Goal: Book appointment/travel/reservation

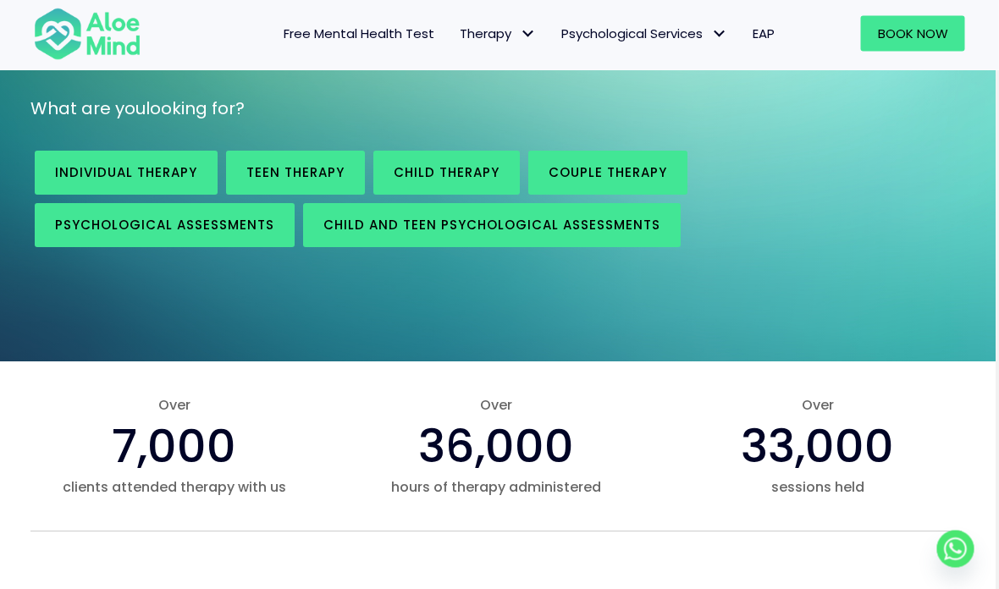
scroll to position [254, 3]
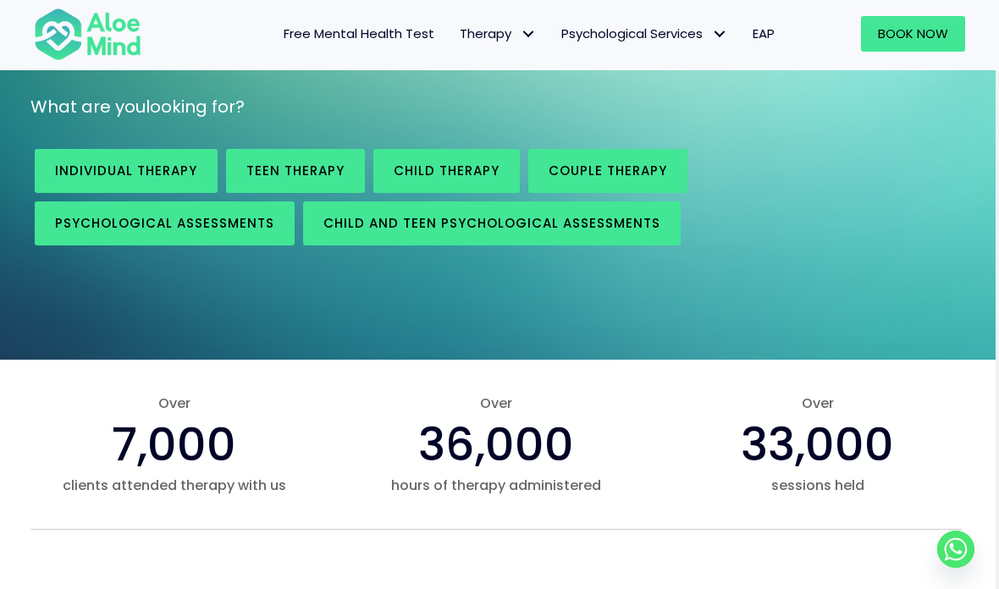
click at [260, 226] on span "Psychological assessments" at bounding box center [164, 223] width 219 height 18
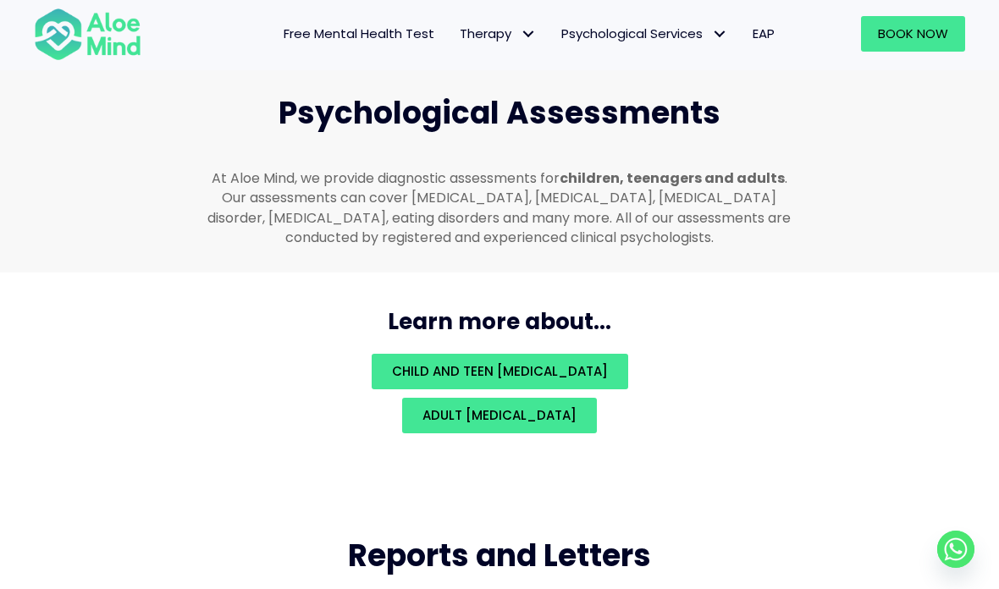
scroll to position [3605, 0]
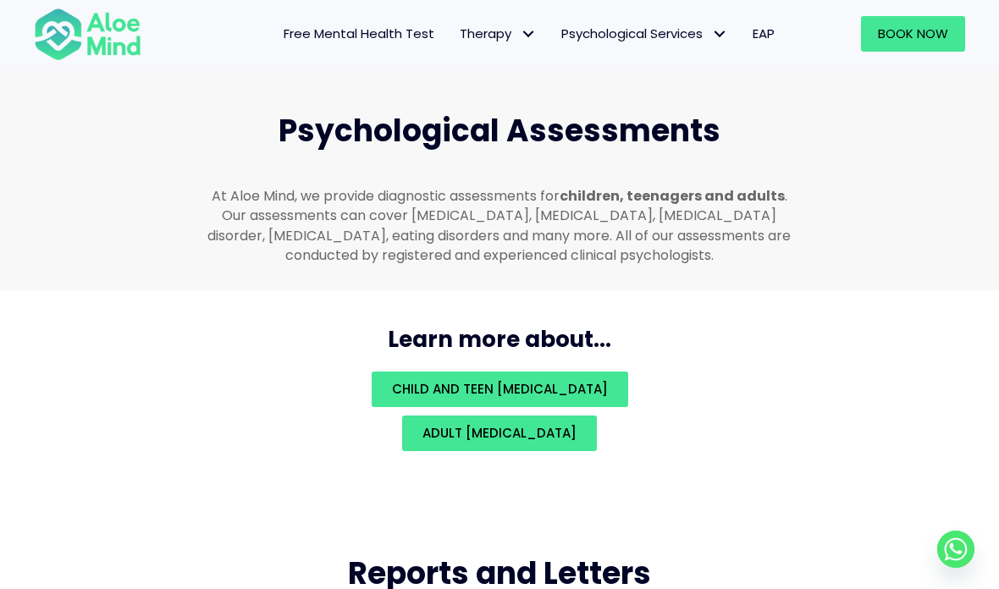
click at [597, 434] on link "Adult psychological assessment" at bounding box center [499, 434] width 195 height 36
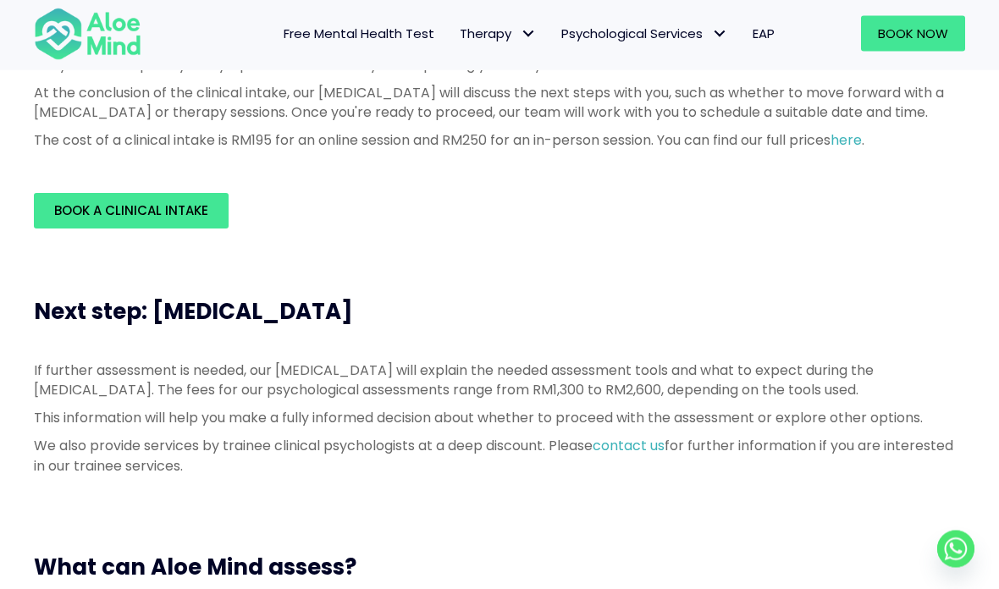
scroll to position [572, 0]
click at [862, 150] on link "here" at bounding box center [846, 139] width 31 height 19
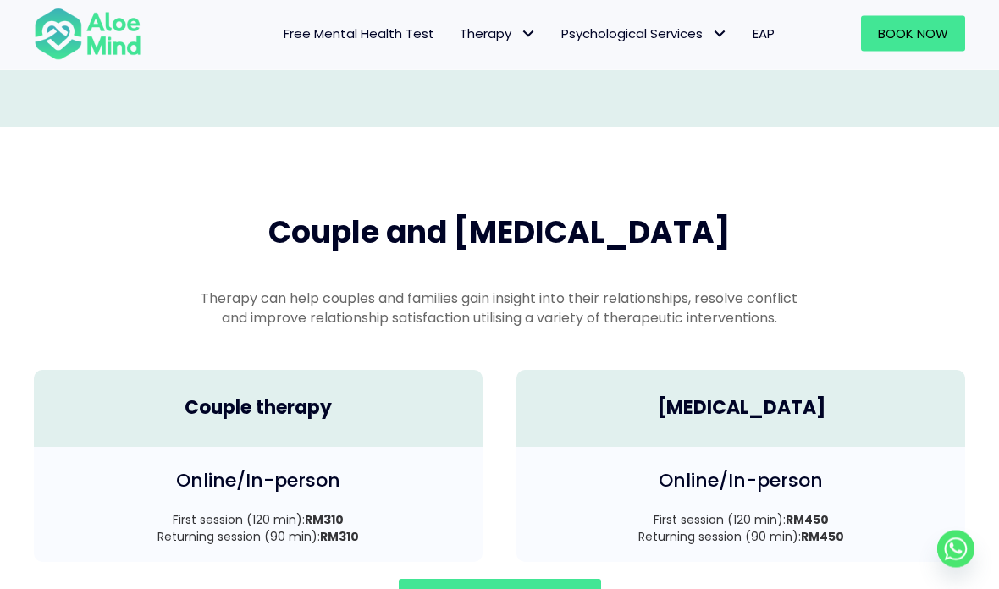
scroll to position [2238, 0]
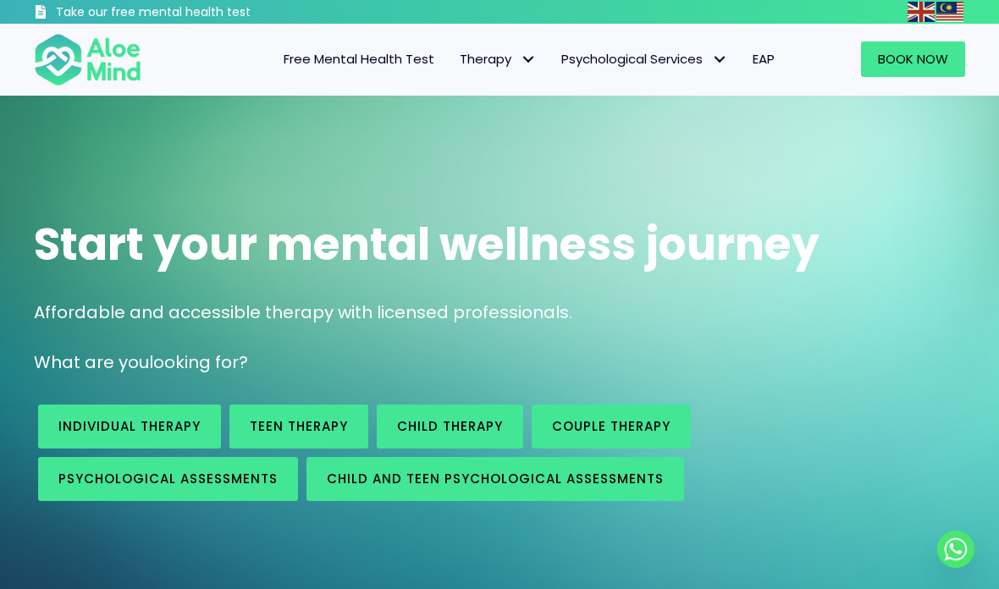
click at [400, 59] on span "Free Mental Health Test" at bounding box center [359, 59] width 151 height 18
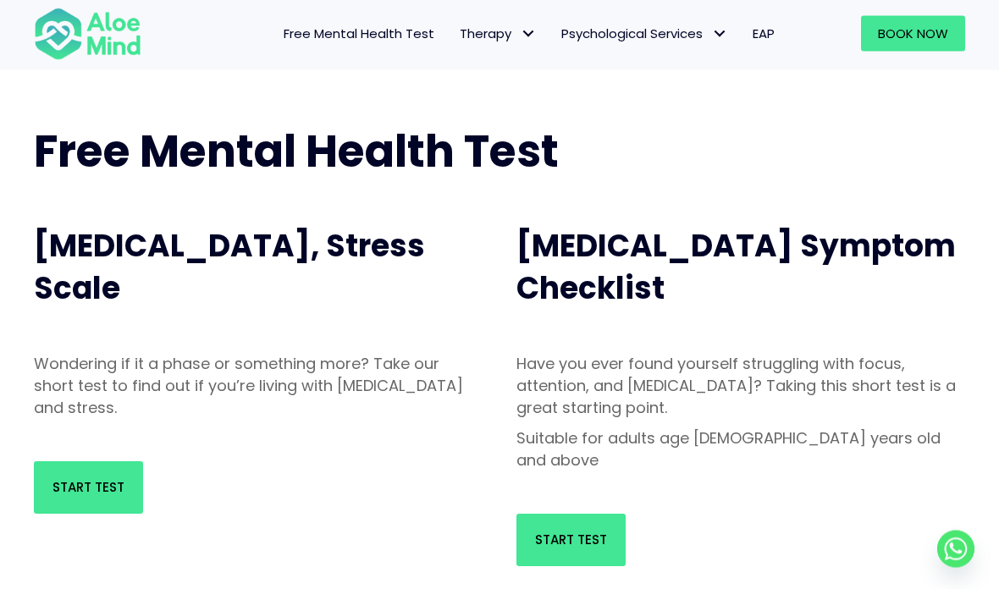
scroll to position [58, 0]
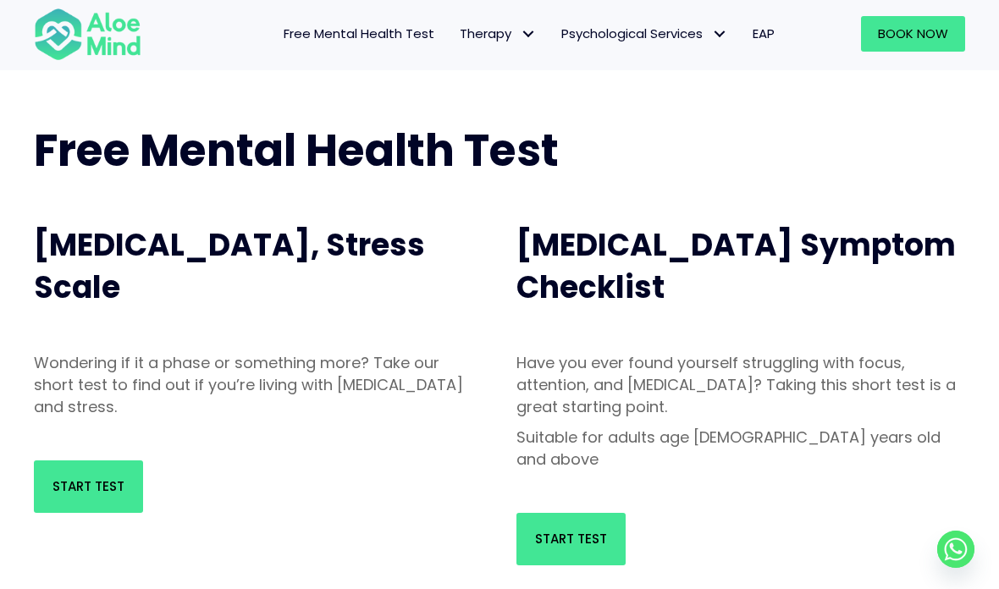
click at [70, 484] on span "Start Test" at bounding box center [89, 487] width 72 height 18
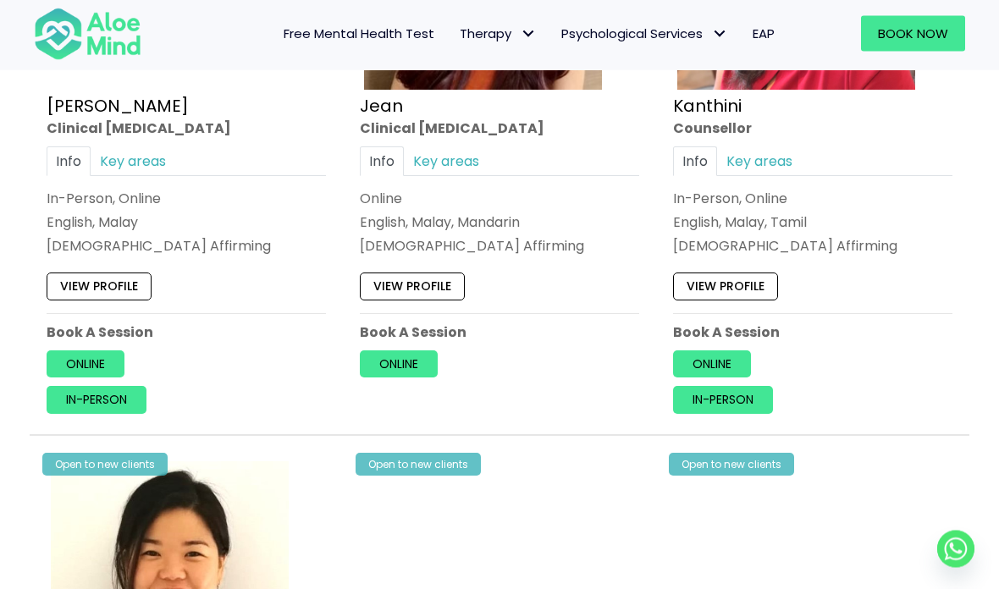
scroll to position [2356, 0]
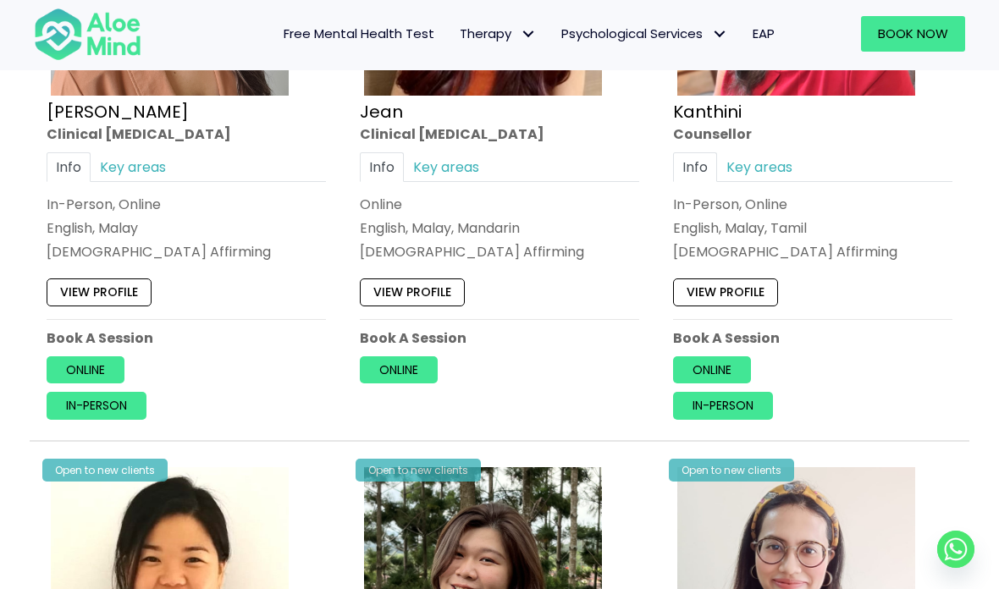
click at [0, 0] on link "Individual therapy" at bounding box center [0, 0] width 0 height 0
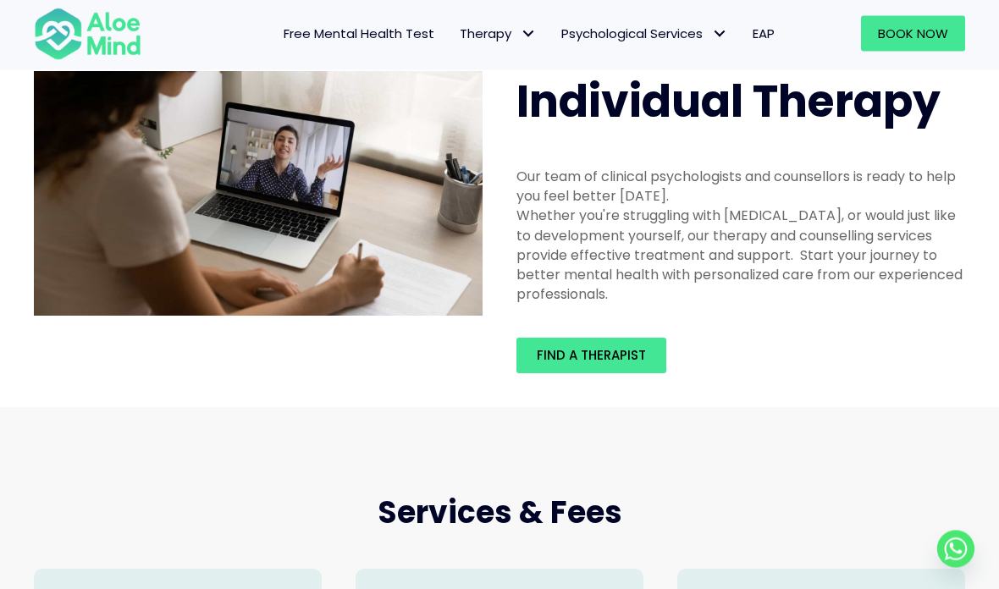
scroll to position [26, 0]
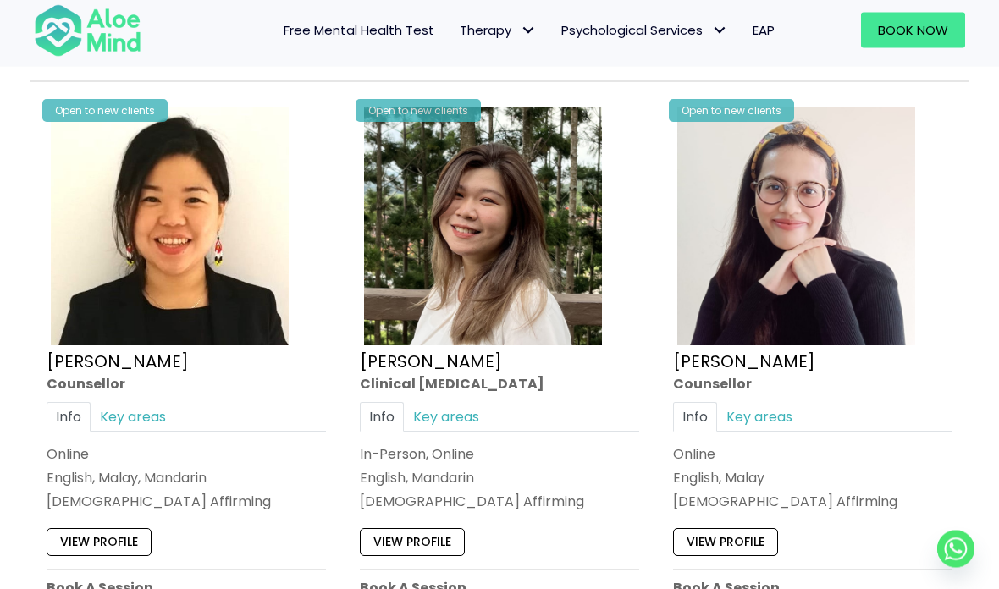
scroll to position [2709, 0]
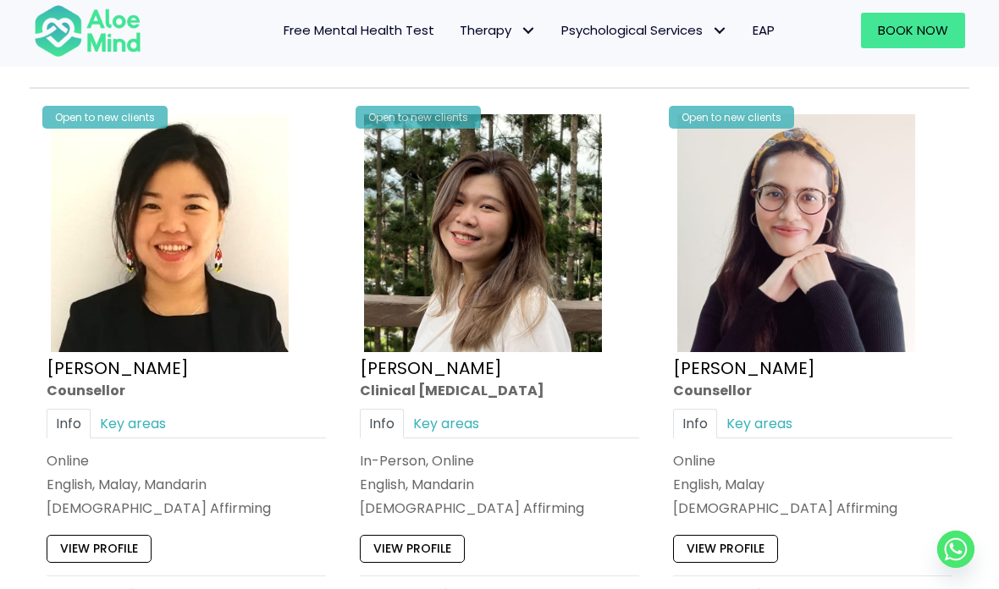
click at [0, 0] on link "Individual therapy" at bounding box center [0, 0] width 0 height 0
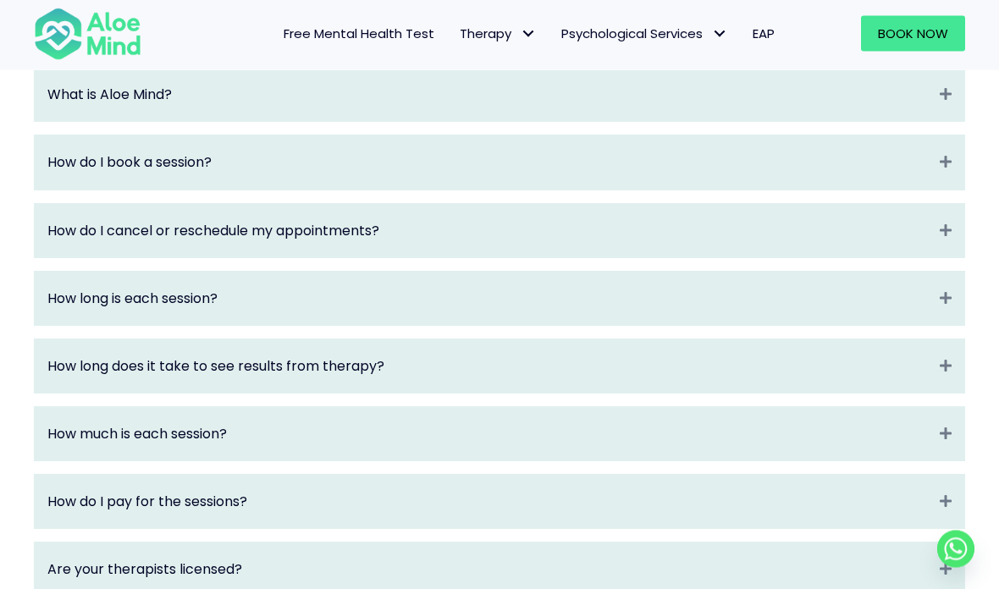
scroll to position [1921, 0]
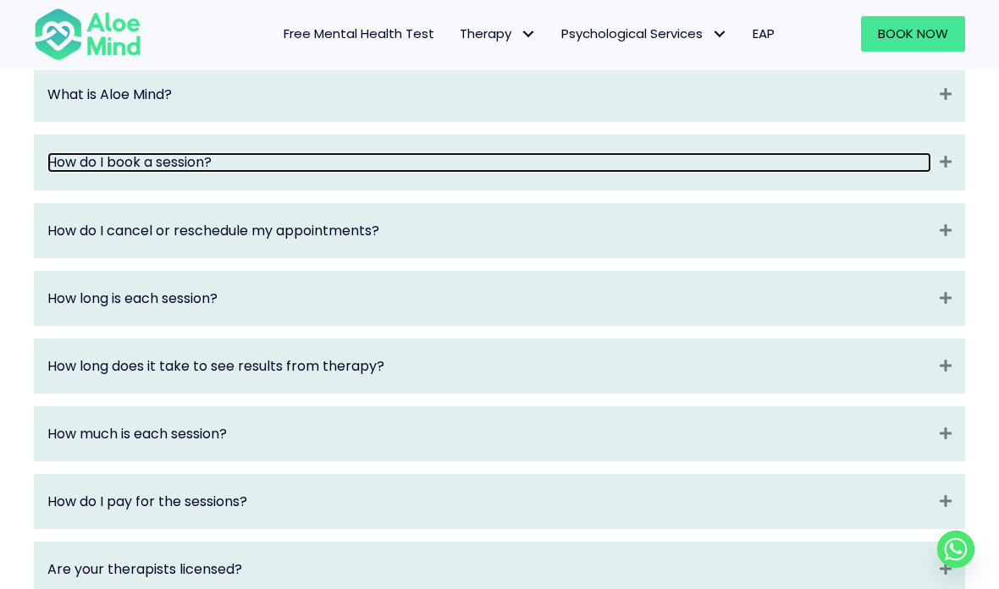
click at [930, 161] on link "How do I book a session?" at bounding box center [489, 161] width 884 height 19
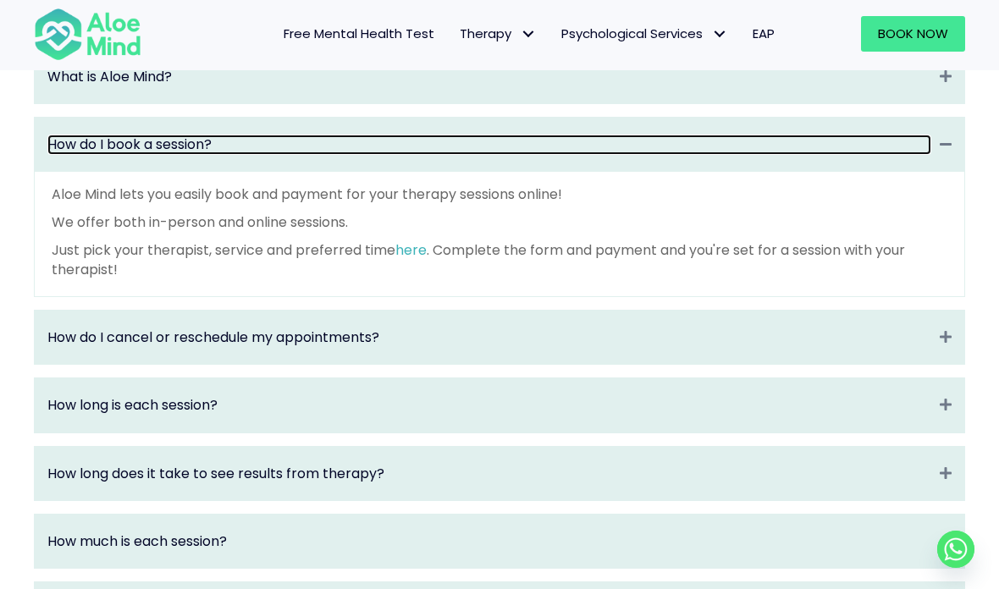
scroll to position [1931, 0]
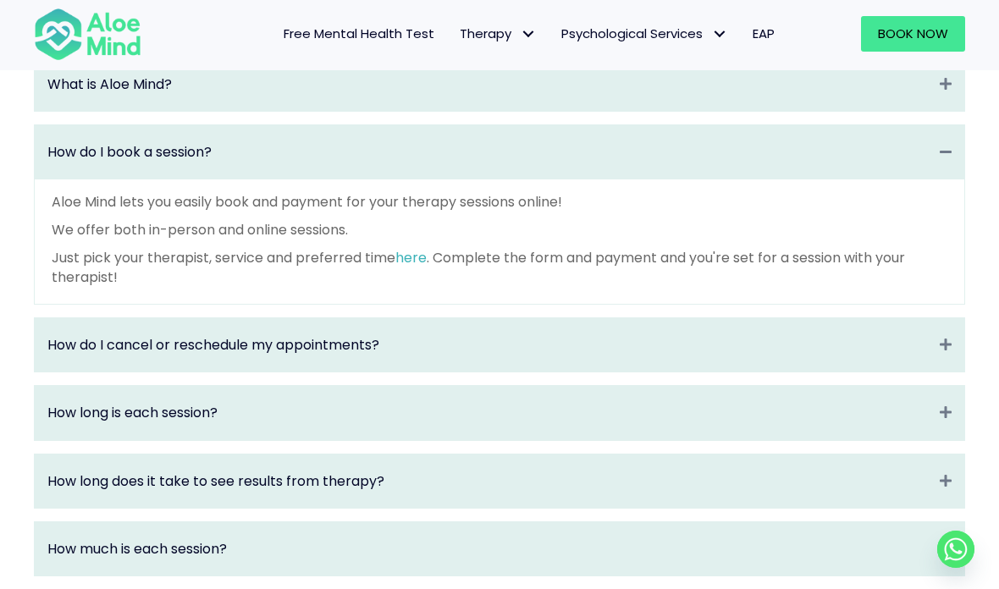
click at [932, 31] on span "Book Now" at bounding box center [913, 34] width 70 height 18
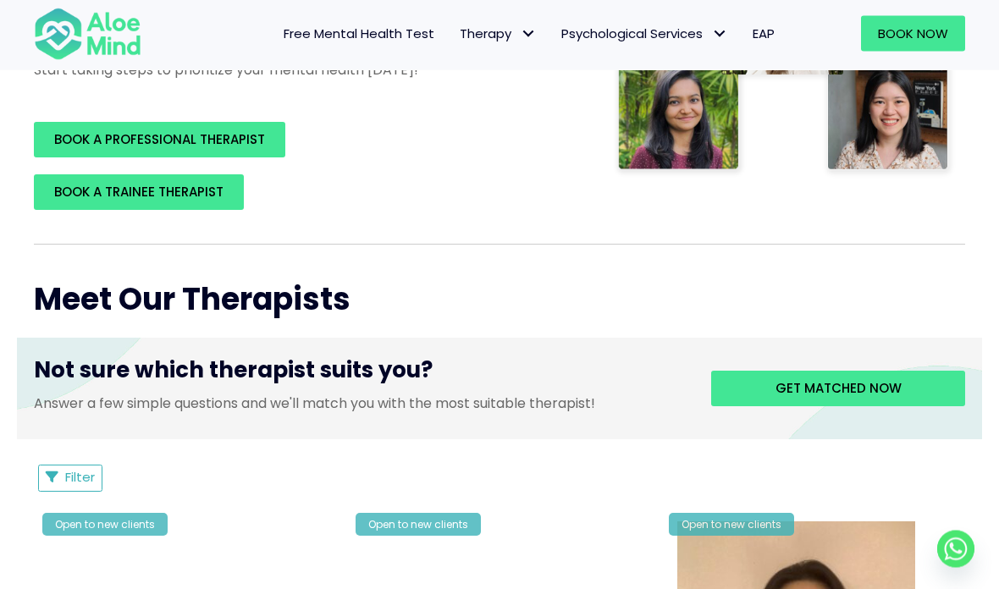
scroll to position [458, 0]
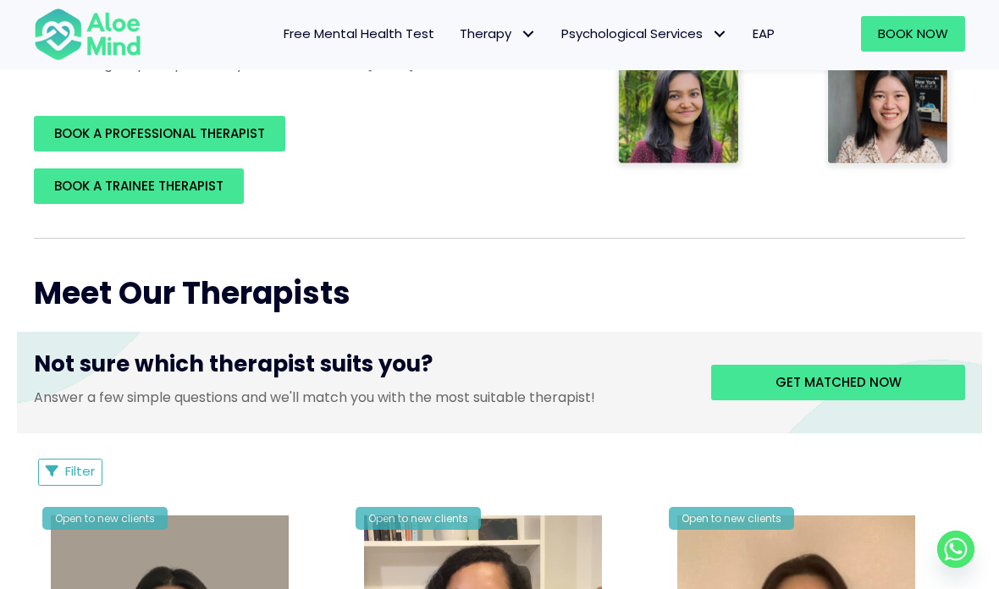
click at [65, 181] on span "BOOK A TRAINEE THERAPIST" at bounding box center [138, 186] width 169 height 18
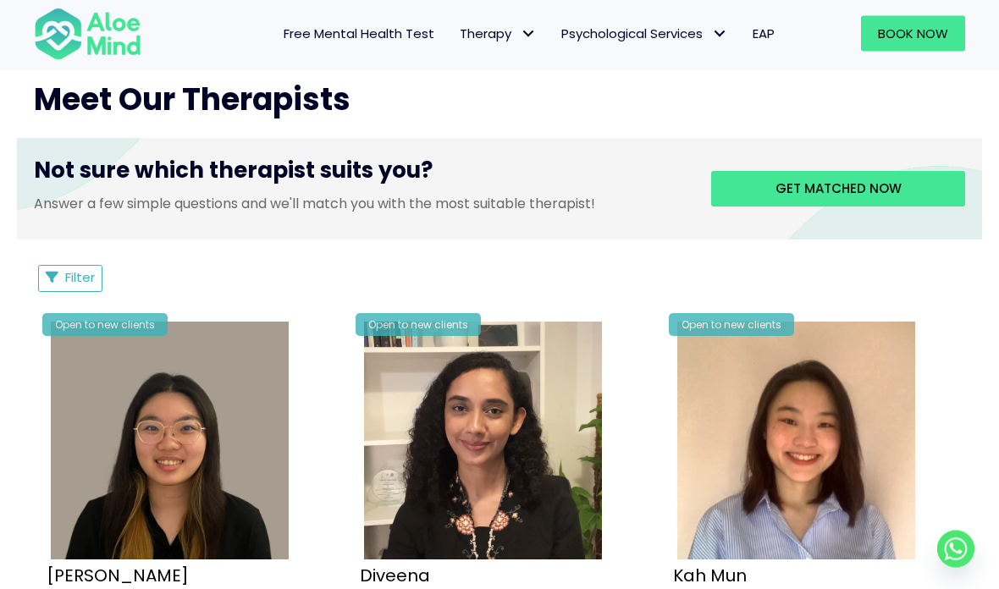
scroll to position [625, 0]
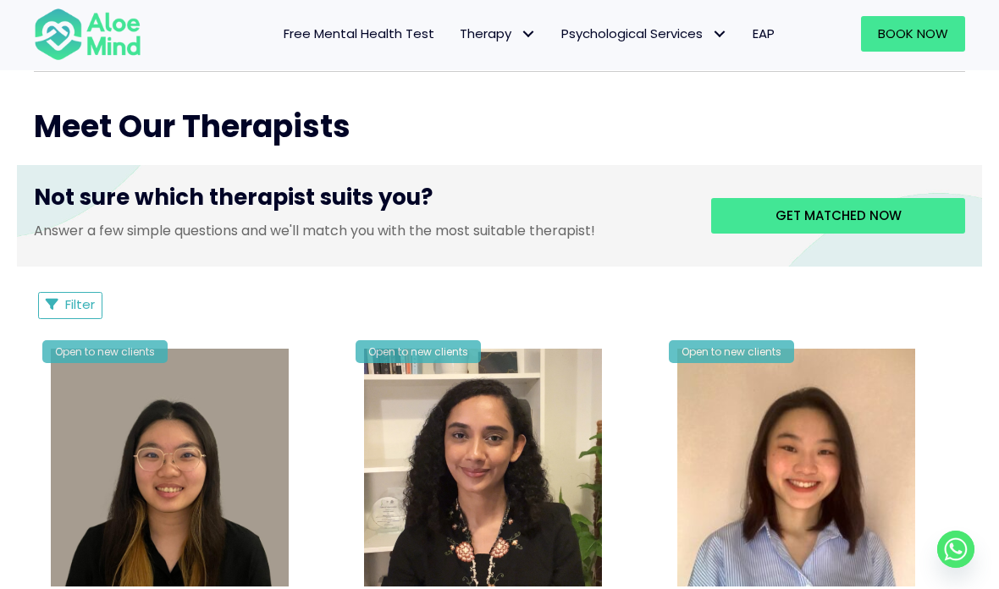
click at [809, 220] on span "Get matched now" at bounding box center [839, 216] width 126 height 18
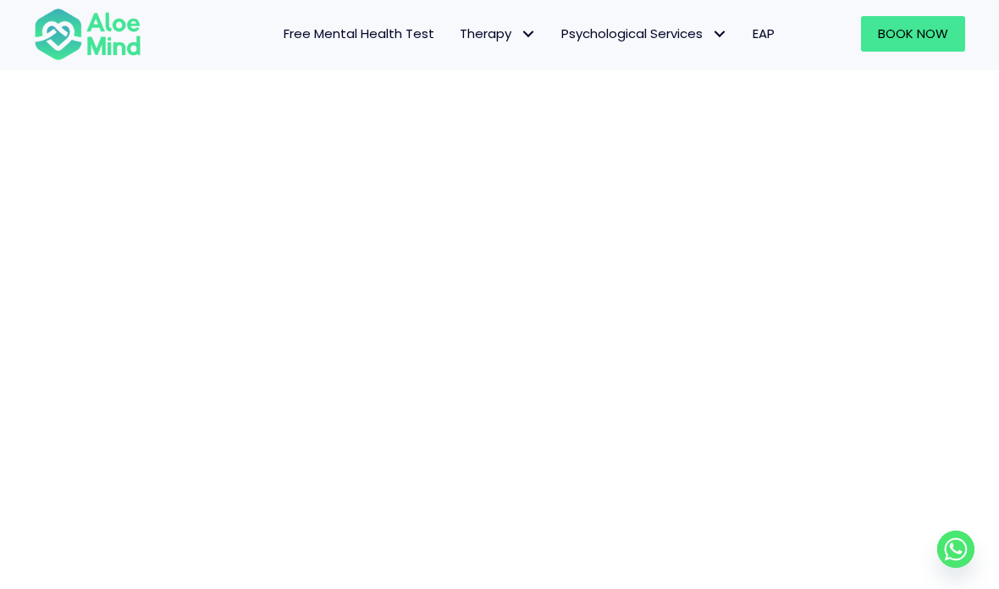
scroll to position [174, 0]
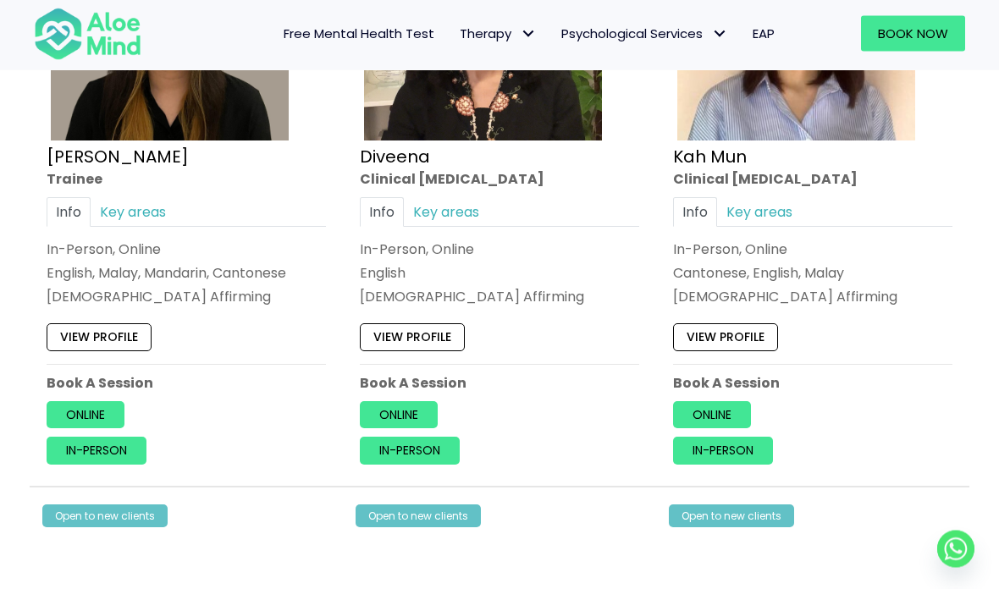
scroll to position [1102, 0]
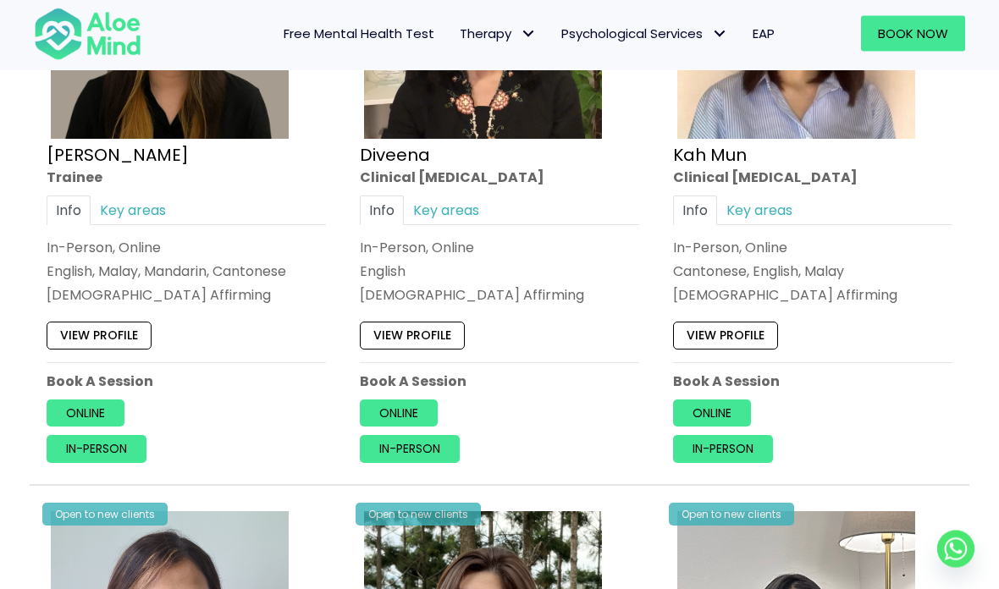
click at [456, 210] on link "Key areas" at bounding box center [446, 211] width 85 height 30
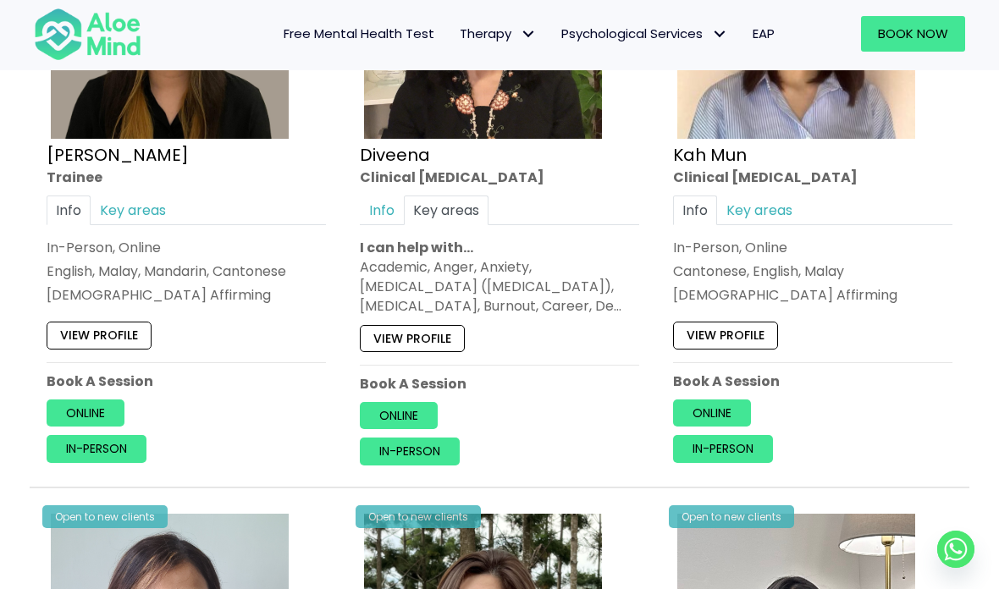
click at [142, 206] on link "Key areas" at bounding box center [133, 211] width 85 height 30
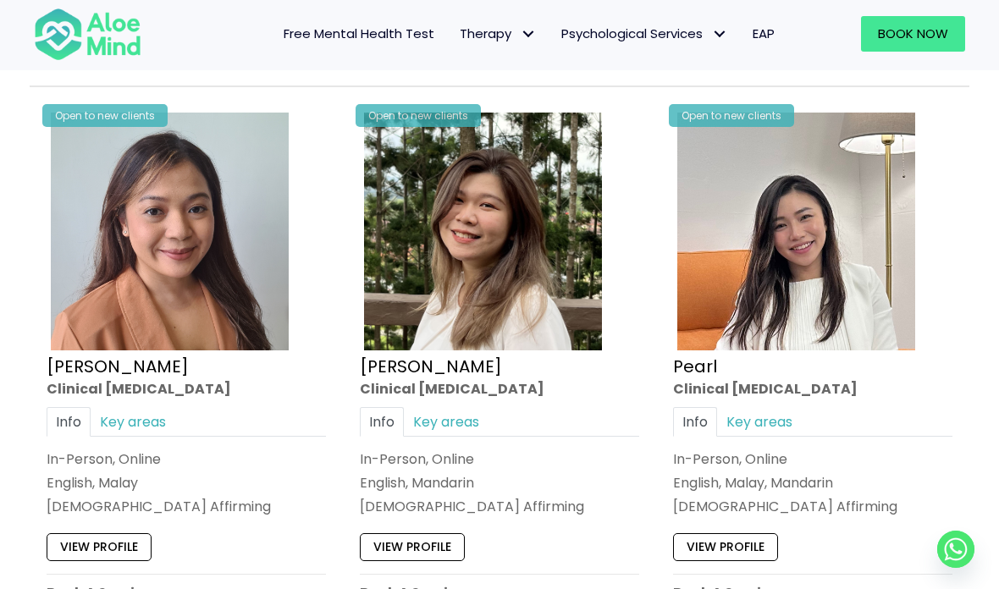
scroll to position [1510, 0]
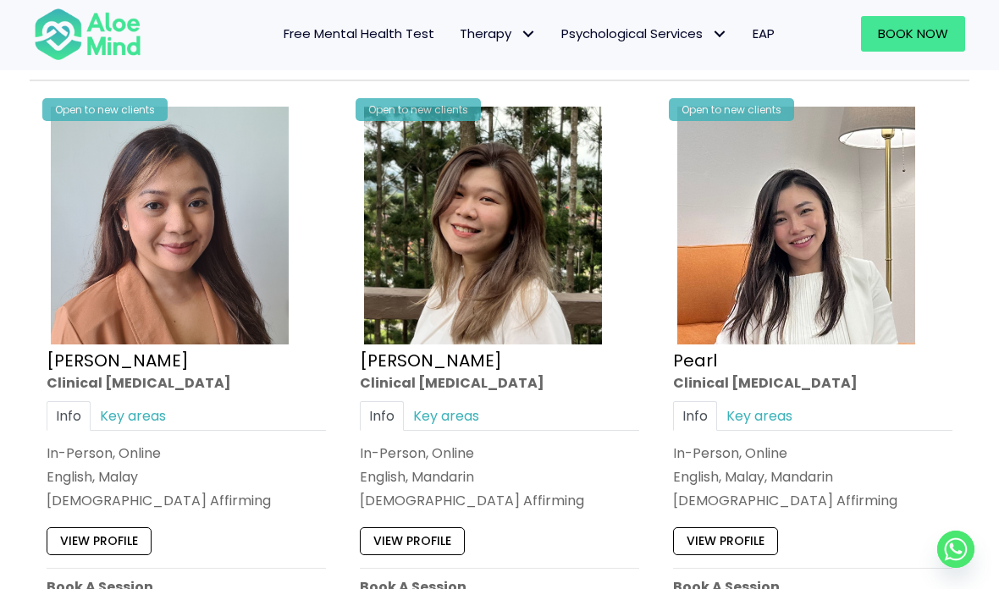
click at [473, 402] on link "Key areas" at bounding box center [446, 416] width 85 height 30
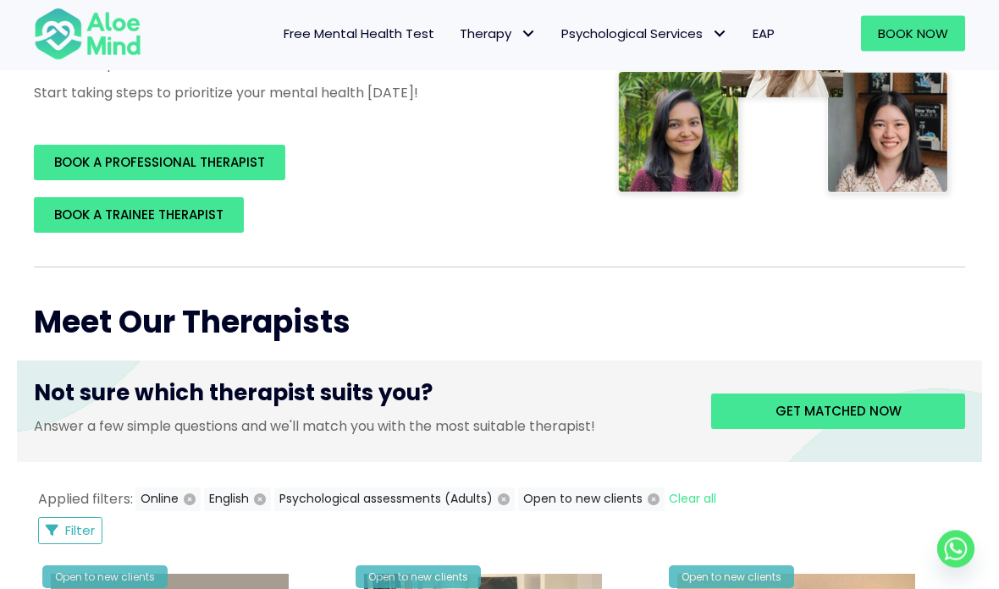
scroll to position [429, 0]
click at [66, 159] on span "BOOK A PROFESSIONAL THERAPIST" at bounding box center [159, 162] width 211 height 18
